Goal: Information Seeking & Learning: Find specific fact

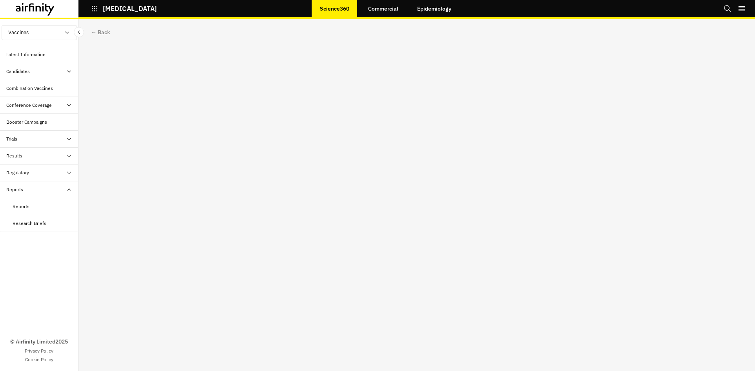
click at [24, 212] on div "Reports" at bounding box center [39, 206] width 79 height 17
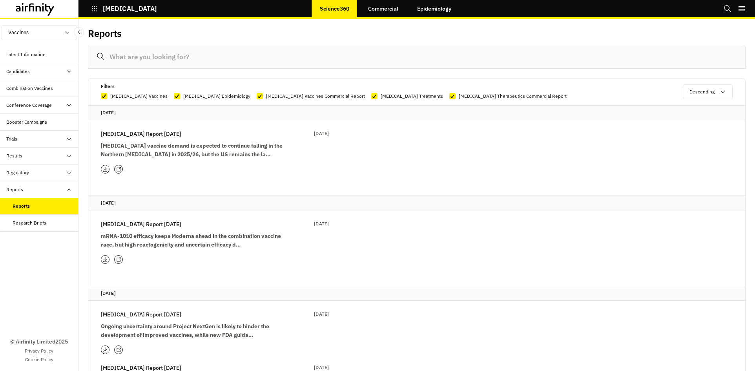
click at [155, 60] on input at bounding box center [417, 57] width 658 height 24
type input "e"
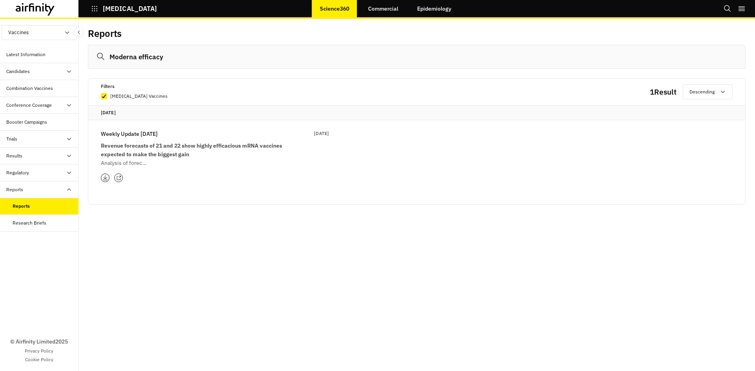
click at [501, 86] on div "Filters [MEDICAL_DATA] Vaccines" at bounding box center [375, 91] width 549 height 18
click at [184, 55] on input "Moderna efficacy" at bounding box center [417, 57] width 658 height 24
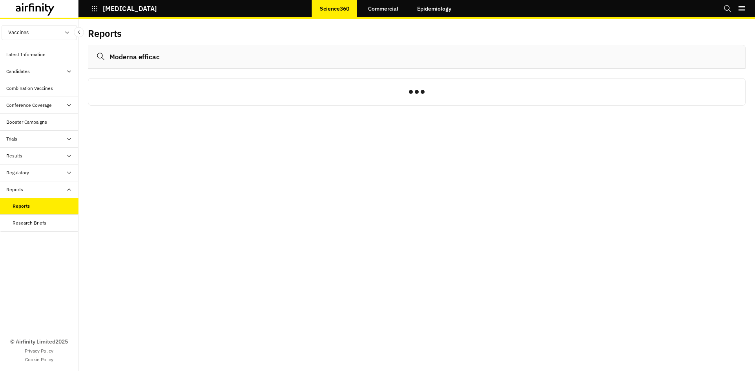
type input "Moderna"
type input "mRNA"
type input "1283"
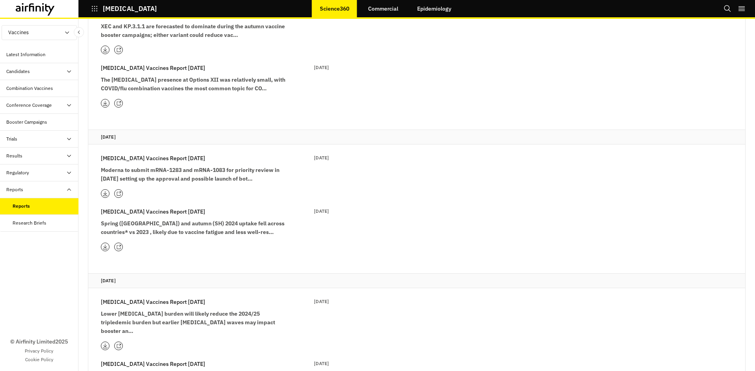
scroll to position [1432, 0]
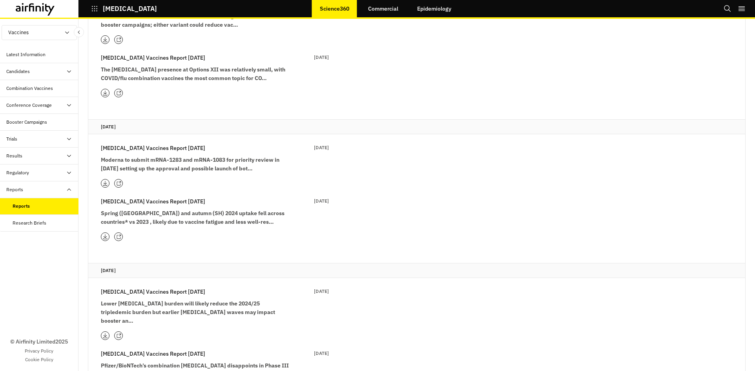
click at [157, 159] on strong "Moderna to submit mRNA-1283 and mRNA-1083 for priority review in [DATE] setting…" at bounding box center [190, 164] width 179 height 16
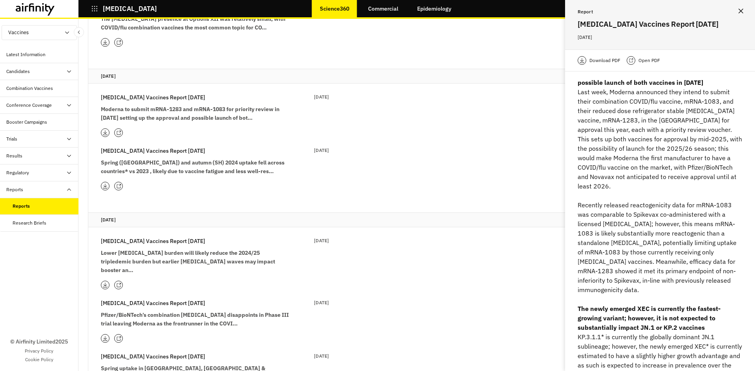
scroll to position [1505, 0]
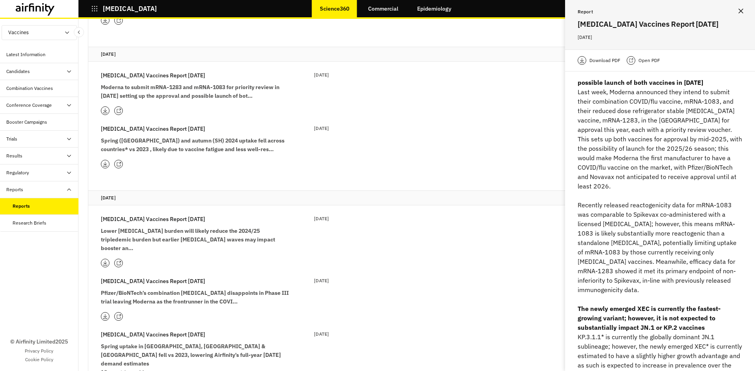
click at [120, 261] on icon at bounding box center [118, 263] width 5 height 5
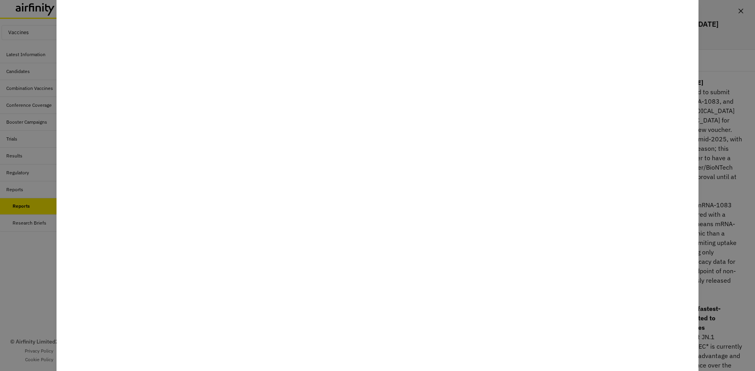
click at [16, 251] on div at bounding box center [377, 185] width 755 height 371
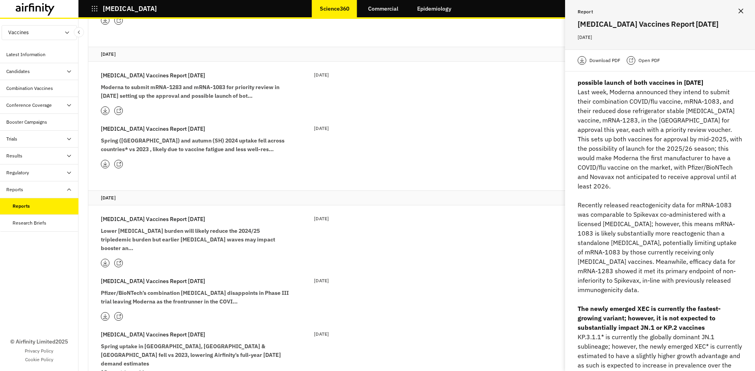
click at [120, 162] on icon at bounding box center [118, 164] width 5 height 5
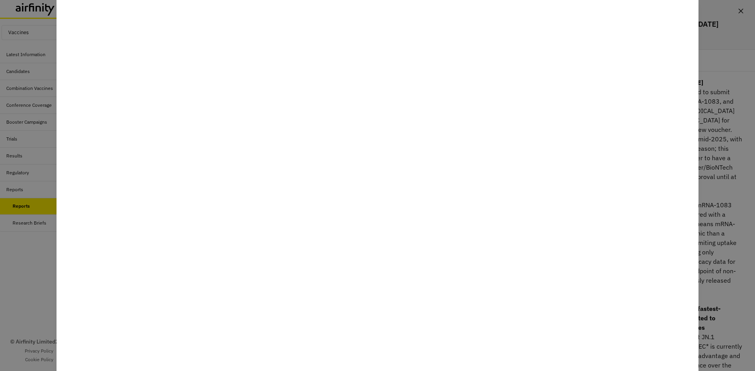
click at [18, 254] on div at bounding box center [377, 185] width 755 height 371
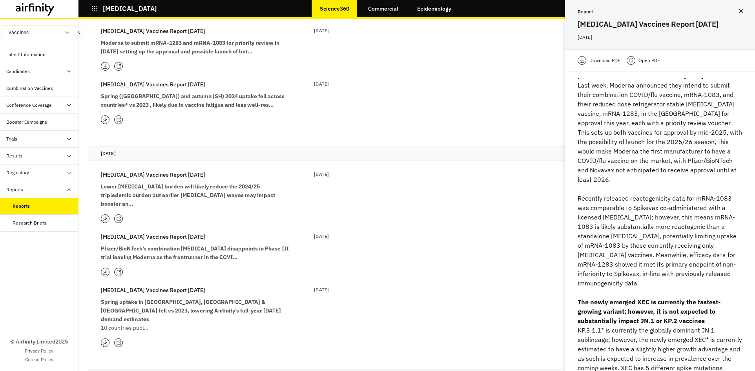
scroll to position [1535, 0]
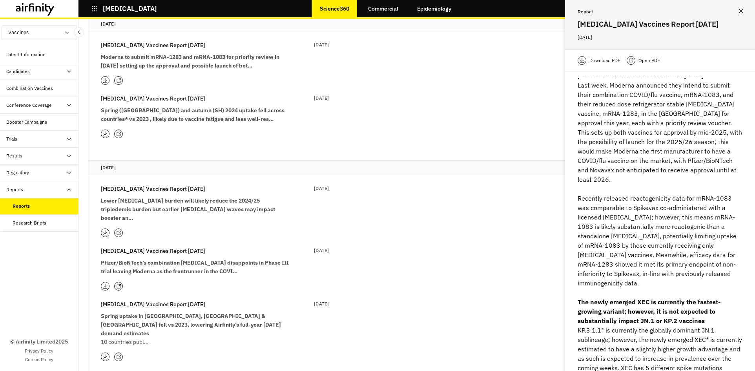
click at [116, 78] on icon at bounding box center [118, 80] width 5 height 5
click at [119, 78] on icon at bounding box center [118, 80] width 5 height 5
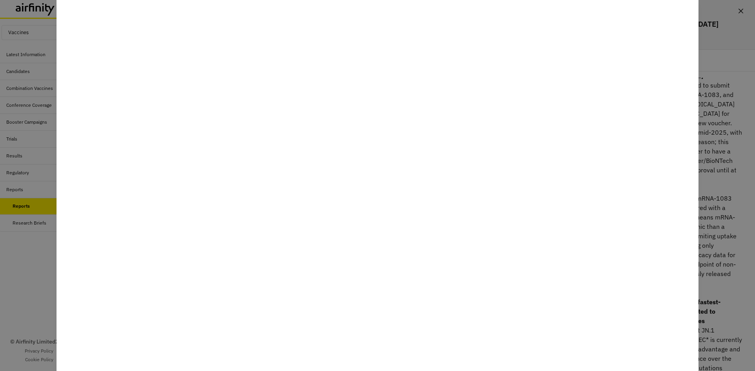
click at [26, 282] on div at bounding box center [377, 185] width 755 height 371
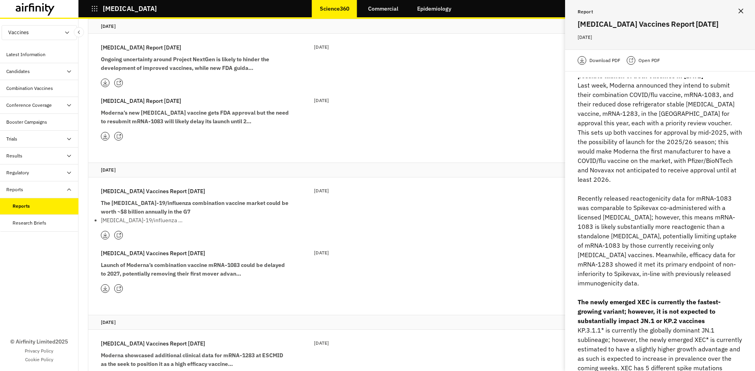
scroll to position [0, 0]
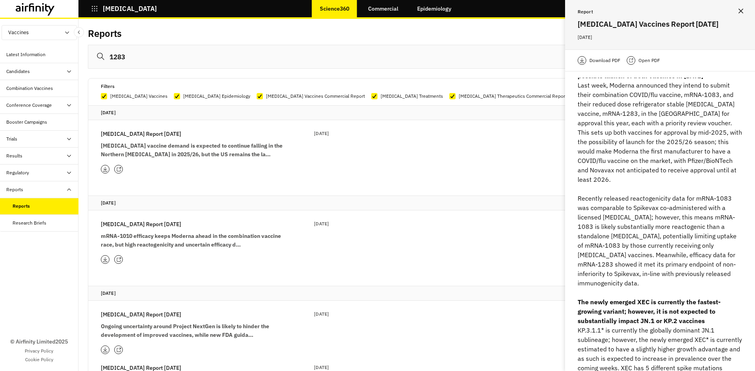
click at [142, 63] on input "1283" at bounding box center [417, 57] width 658 height 24
type input "premium"
click at [172, 155] on strong "mRNA-1010 efficacy keeps Moderna ahead in the combination vaccine race, but hig…" at bounding box center [191, 150] width 180 height 16
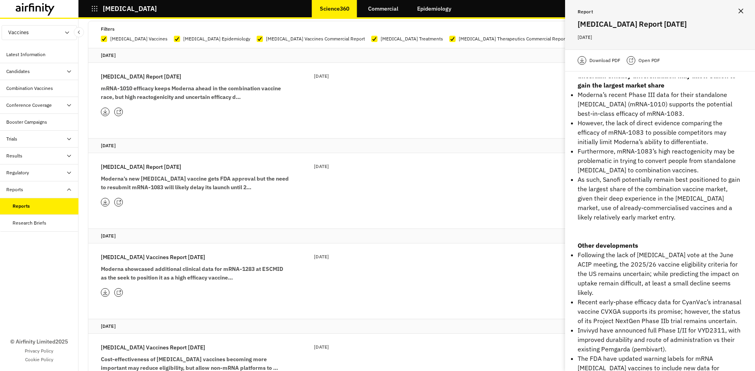
scroll to position [59, 0]
click at [205, 273] on strong "Moderna showcased additional clinical data for mRNA-1283 at ESCMID as the seek …" at bounding box center [192, 272] width 183 height 16
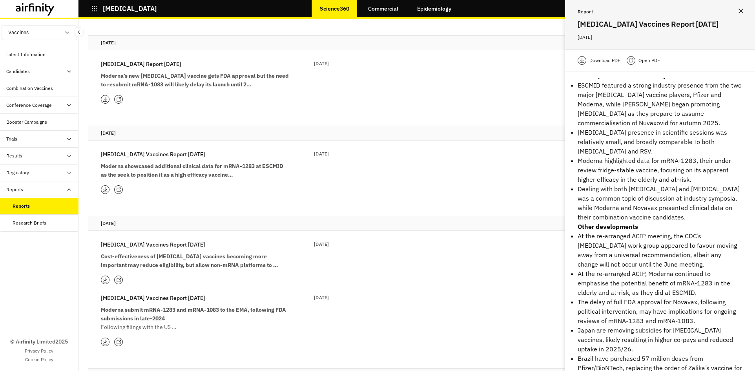
scroll to position [173, 0]
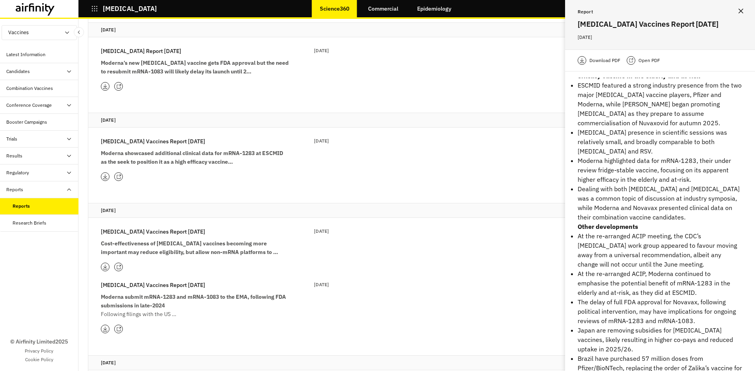
click at [202, 298] on strong "Moderna submit mRNA-1283 and mRNA-1083 to the EMA, following FDA submissions in…" at bounding box center [193, 301] width 185 height 16
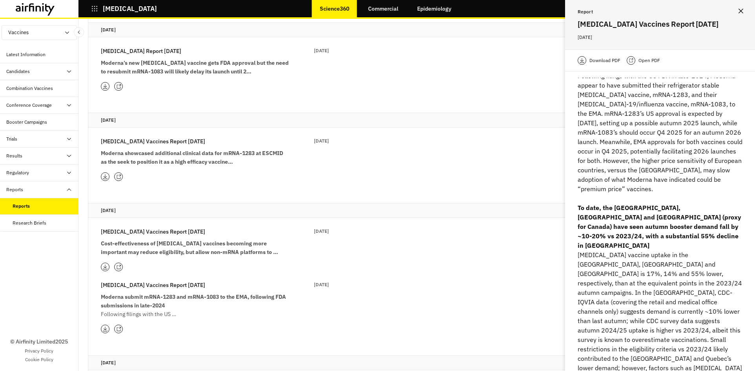
click at [185, 291] on div "[MEDICAL_DATA] Vaccines Report [DATE] Feb 2025 Moderna submit mRNA-1283 and mRN…" at bounding box center [215, 300] width 228 height 38
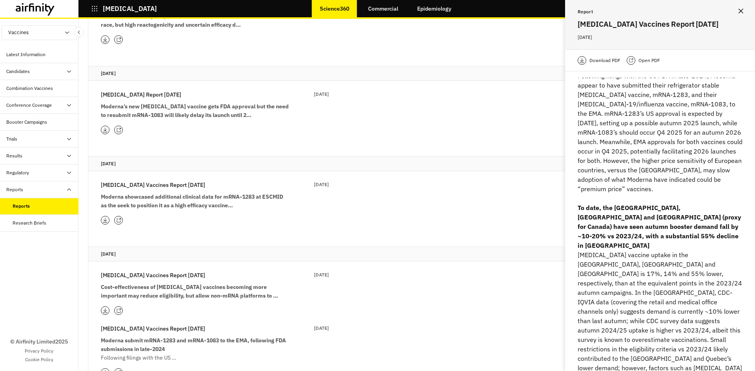
scroll to position [0, 0]
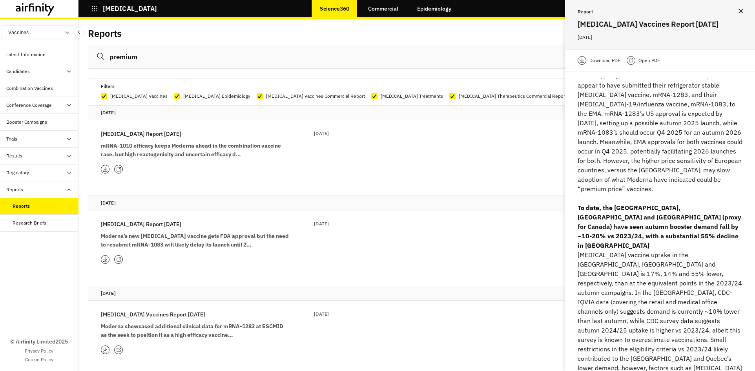
drag, startPoint x: 150, startPoint y: 58, endPoint x: 49, endPoint y: 58, distance: 101.7
click at [49, 58] on div "Vaccines Vaccines Therapeutics Latest Information Candidates Dashboard Progress…" at bounding box center [377, 195] width 755 height 352
type input "2"
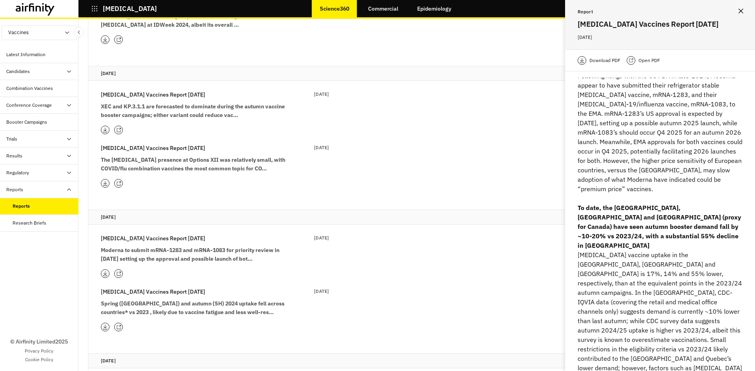
scroll to position [1343, 0]
type input "1283"
click at [118, 271] on icon at bounding box center [118, 273] width 5 height 5
